Goal: Transaction & Acquisition: Purchase product/service

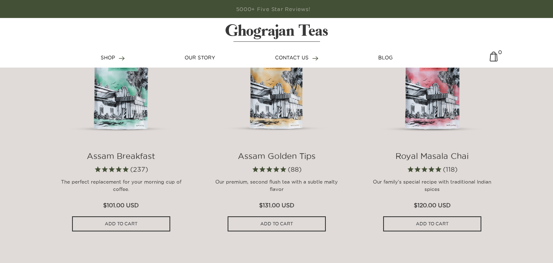
scroll to position [366, 0]
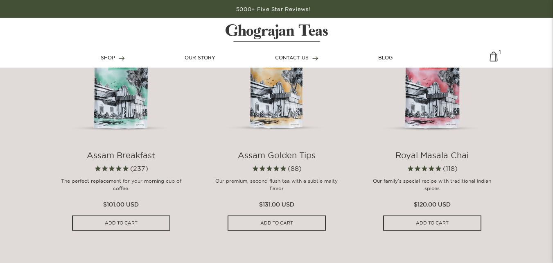
click at [113, 109] on img at bounding box center [121, 74] width 131 height 131
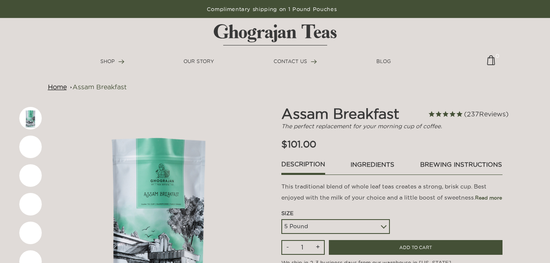
click at [306, 168] on link "Description" at bounding box center [303, 168] width 44 height 16
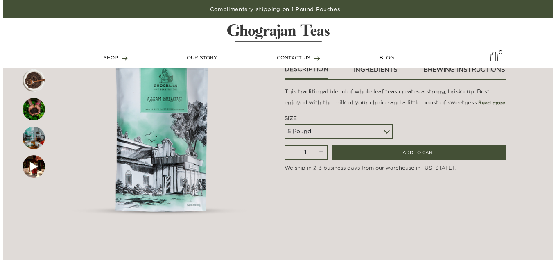
scroll to position [95, 0]
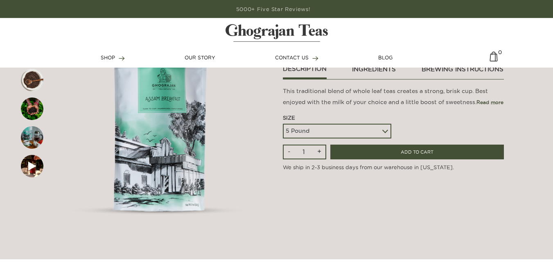
click at [316, 127] on select "5 Pound 10 Pound Paper Sack (68 lbs) Pallet - 20 Paper Sacks - 1364 lbs" at bounding box center [337, 131] width 108 height 15
select select
click at [283, 124] on select "5 Pound 10 Pound Paper Sack (68 lbs) Pallet - 20 Paper Sacks - 1364 lbs" at bounding box center [337, 131] width 108 height 15
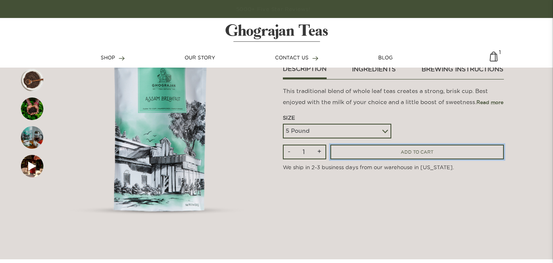
click at [368, 155] on input "ADD TO CART" at bounding box center [417, 152] width 174 height 15
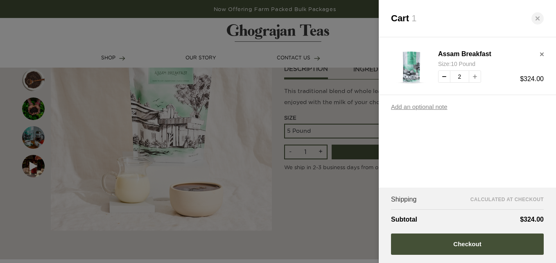
click at [442, 77] on button "decrease quantity" at bounding box center [444, 76] width 12 height 12
type input "1"
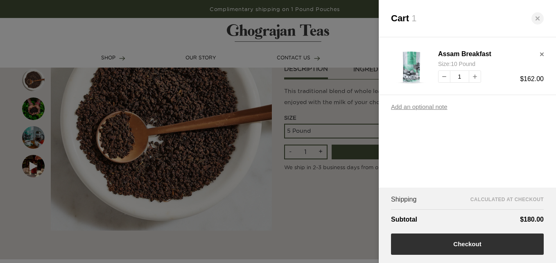
click at [453, 239] on button "Checkout" at bounding box center [467, 243] width 153 height 21
